Goal: Task Accomplishment & Management: Manage account settings

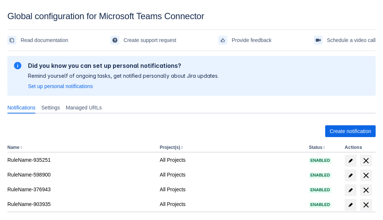
click at [350, 131] on span "Create notification" at bounding box center [351, 131] width 42 height 12
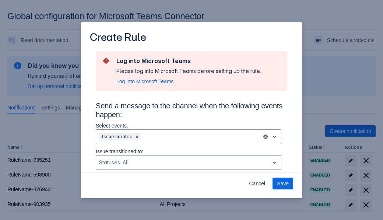
type input "RuleName-272389New Rule (5)"
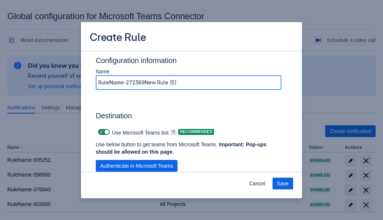
scroll to position [580, 0]
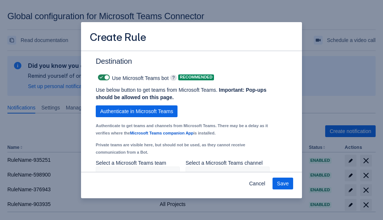
click at [137, 105] on span "Authenticate in Microsoft Teams" at bounding box center [136, 111] width 73 height 12
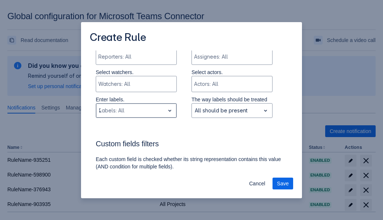
type input "272389_label"
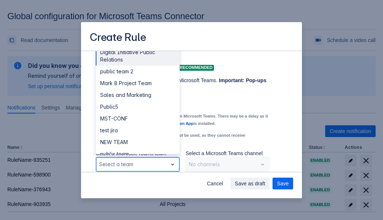
click at [137, 183] on div "Public4" at bounding box center [138, 189] width 84 height 12
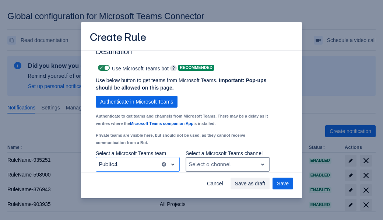
click at [227, 164] on div "Scrollable content" at bounding box center [222, 164] width 66 height 9
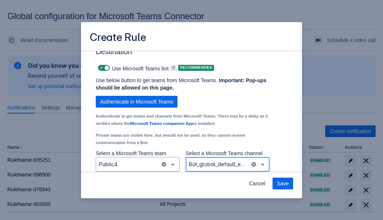
click at [283, 183] on span "Save" at bounding box center [283, 184] width 12 height 12
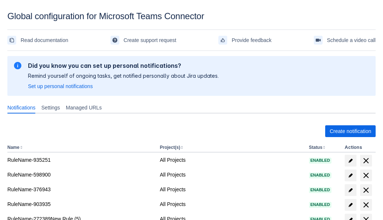
click at [366, 215] on span "delete" at bounding box center [366, 219] width 9 height 9
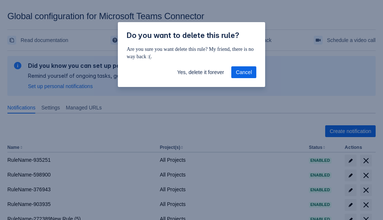
scroll to position [6, 0]
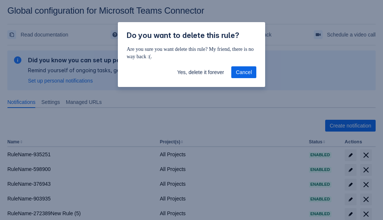
click at [200, 72] on span "Yes, delete it forever" at bounding box center [200, 72] width 47 height 12
